Goal: Find specific page/section: Find specific page/section

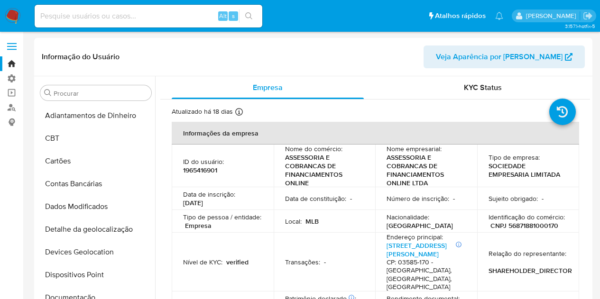
select select "10"
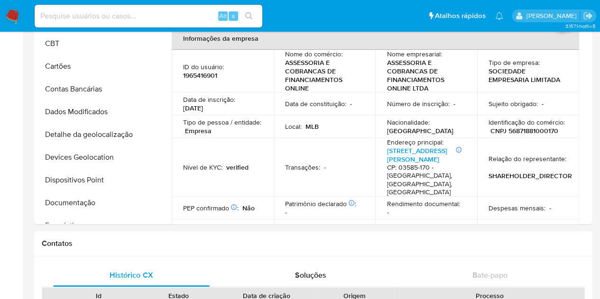
click at [17, 16] on img at bounding box center [13, 16] width 16 height 16
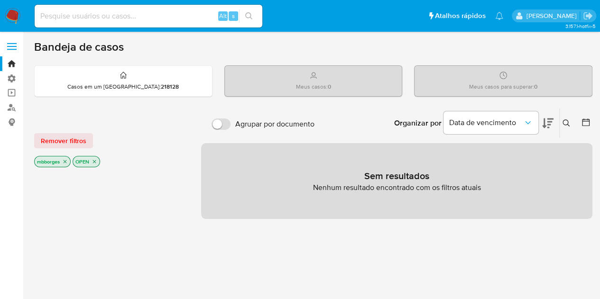
click at [16, 15] on img at bounding box center [13, 16] width 16 height 16
drag, startPoint x: 473, startPoint y: 0, endPoint x: 373, endPoint y: 46, distance: 110.1
click at [373, 46] on div "Bandeja de casos" at bounding box center [313, 47] width 558 height 14
